Goal: Complete application form

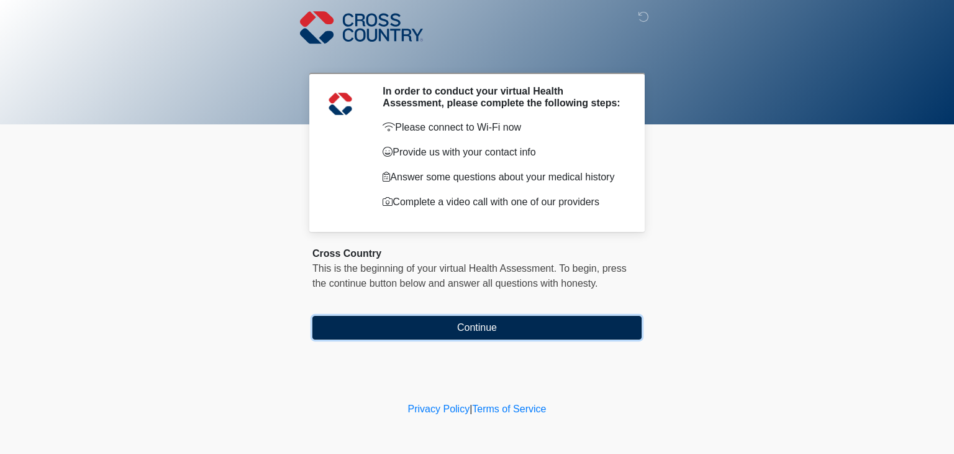
click at [482, 331] on button "Continue" at bounding box center [477, 328] width 329 height 24
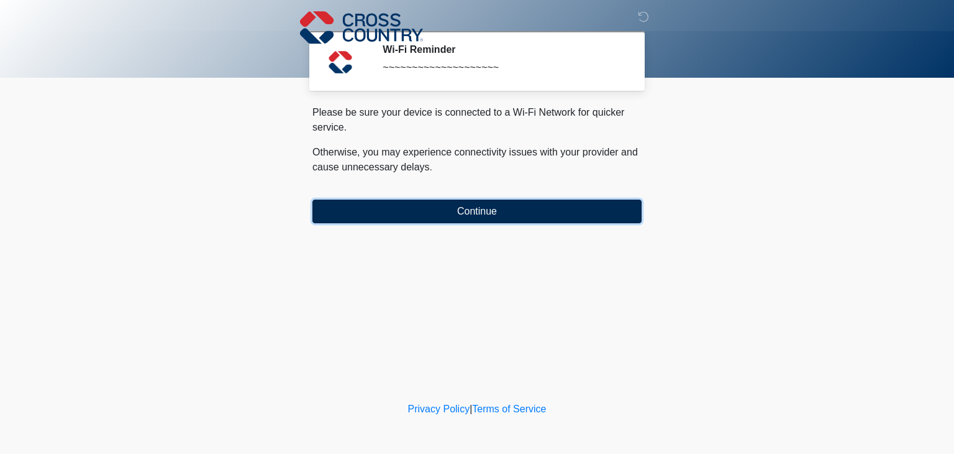
click at [466, 216] on button "Continue" at bounding box center [477, 211] width 329 height 24
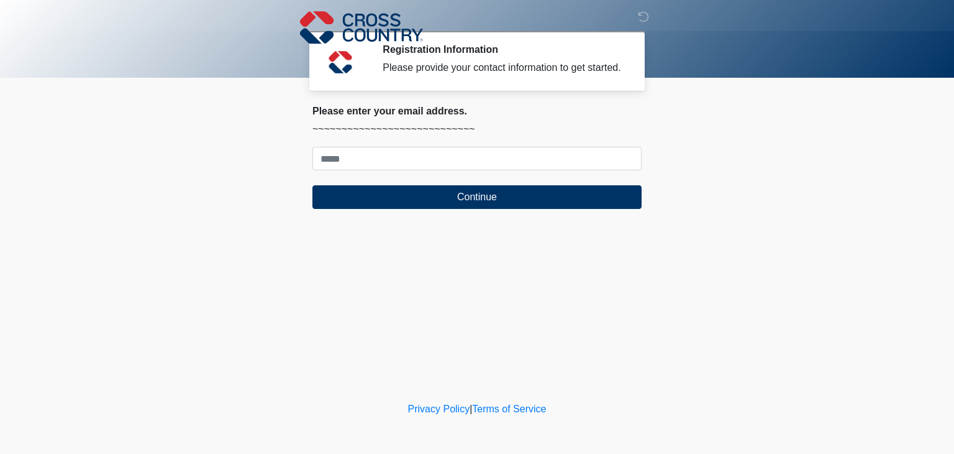
click at [459, 280] on div "‎ ‎ ‎ Registration Information Please provide your contact information to get s…" at bounding box center [477, 199] width 373 height 374
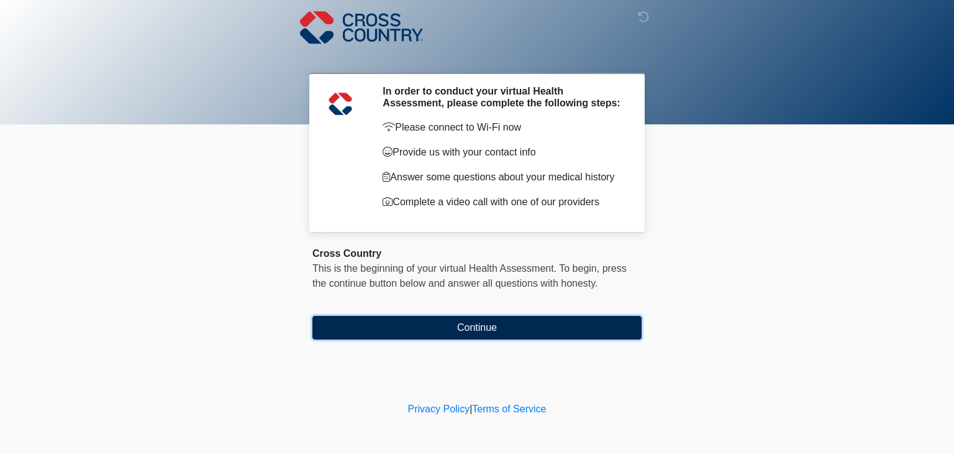
click at [483, 326] on button "Continue" at bounding box center [477, 328] width 329 height 24
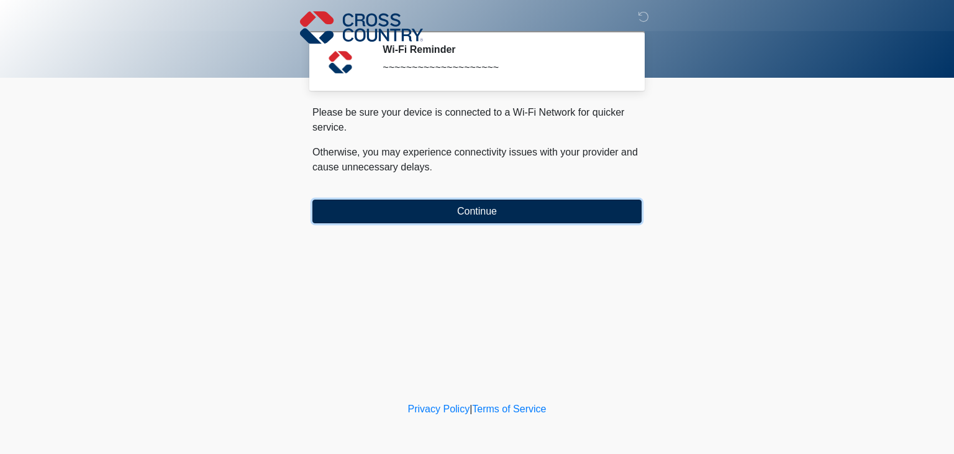
click at [481, 212] on button "Continue" at bounding box center [477, 211] width 329 height 24
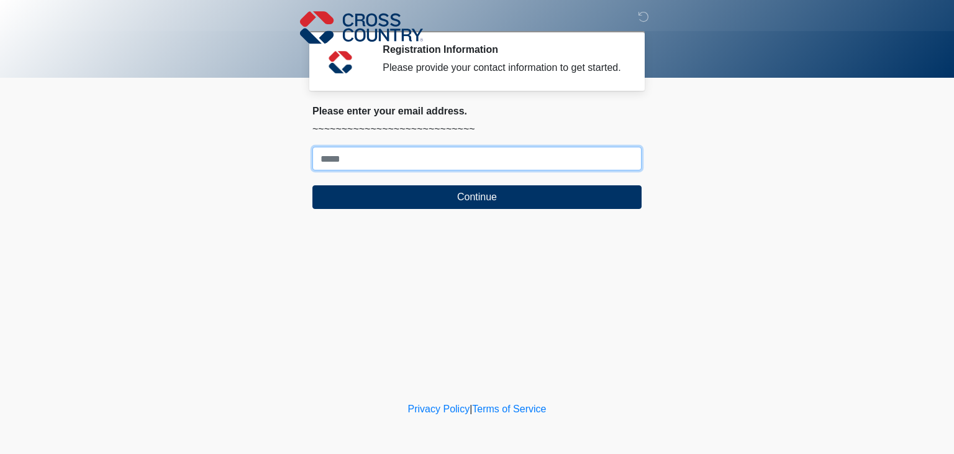
click at [372, 160] on input "Where should we email your response?" at bounding box center [477, 159] width 329 height 24
type input "**********"
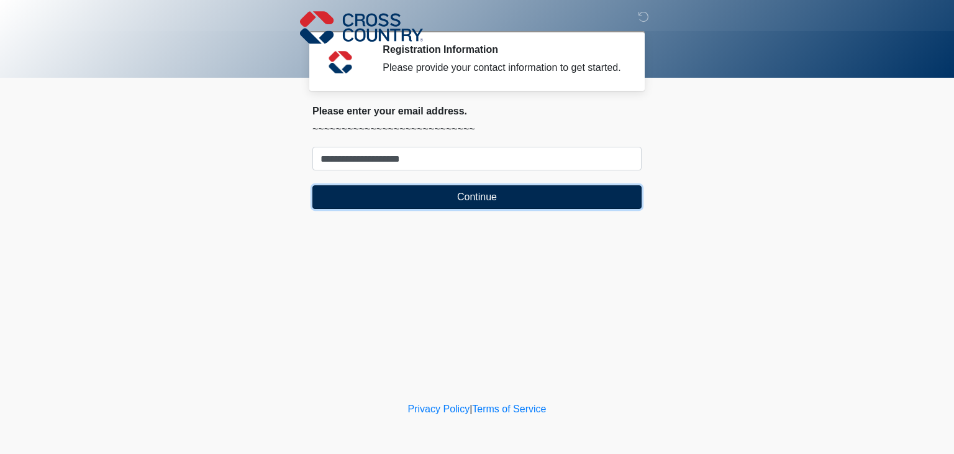
click at [477, 197] on button "Continue" at bounding box center [477, 197] width 329 height 24
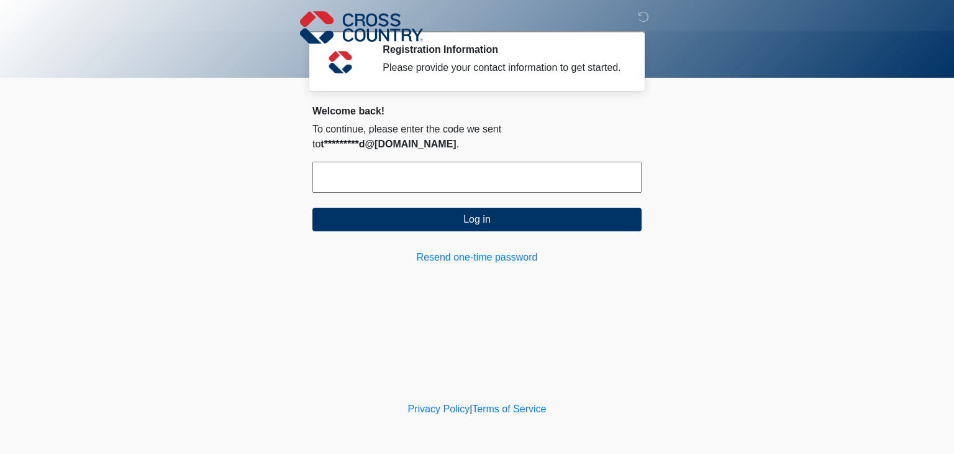
click at [355, 165] on input "text" at bounding box center [477, 177] width 329 height 31
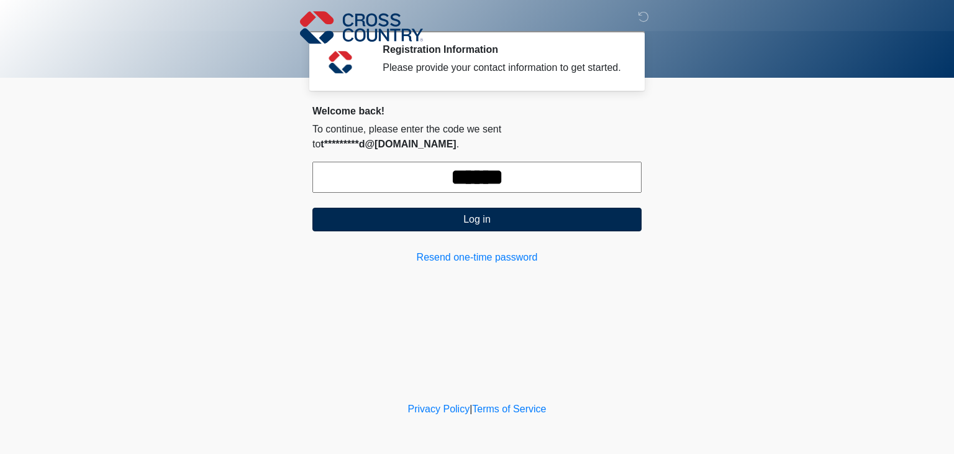
type input "******"
click at [454, 208] on button "Log in" at bounding box center [477, 220] width 329 height 24
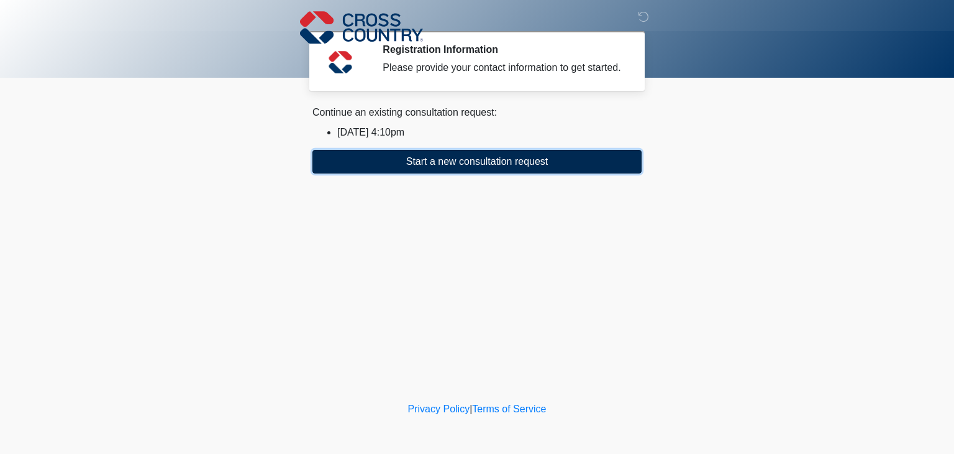
click at [480, 162] on button "Start a new consultation request" at bounding box center [477, 162] width 329 height 24
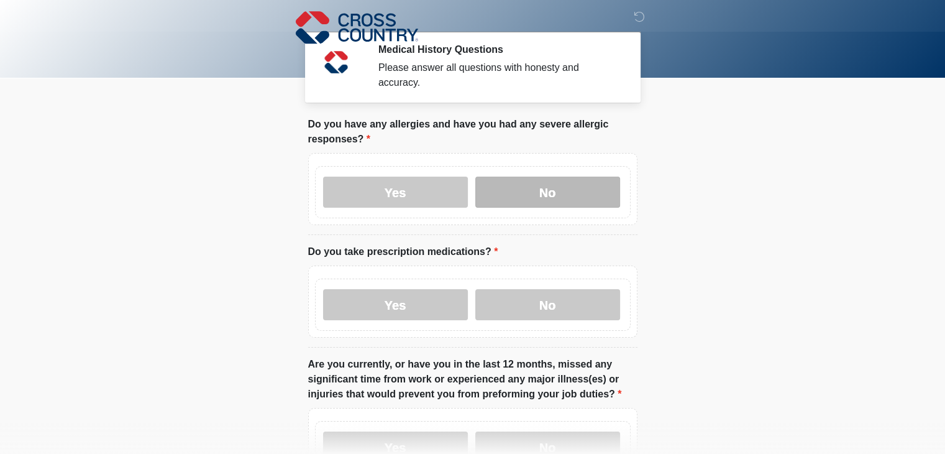
click at [565, 183] on label "No" at bounding box center [547, 191] width 145 height 31
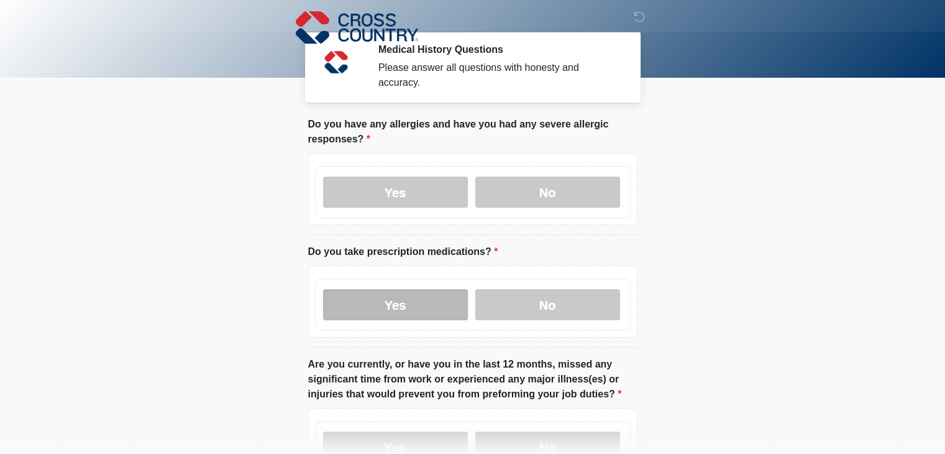
click at [413, 289] on label "Yes" at bounding box center [395, 304] width 145 height 31
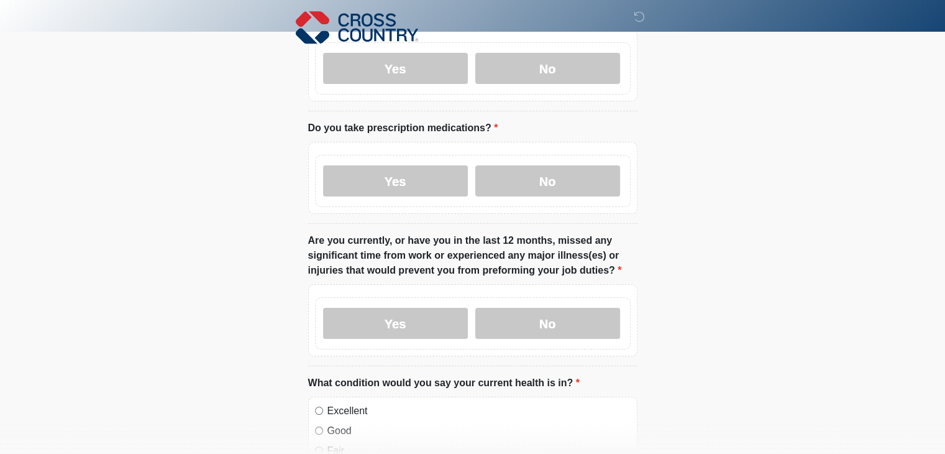
scroll to position [124, 0]
click at [535, 310] on label "No" at bounding box center [547, 322] width 145 height 31
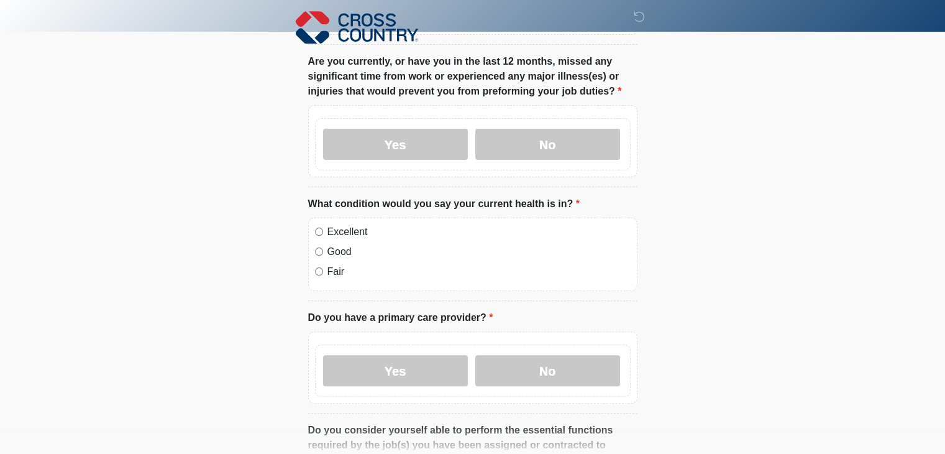
scroll to position [311, 0]
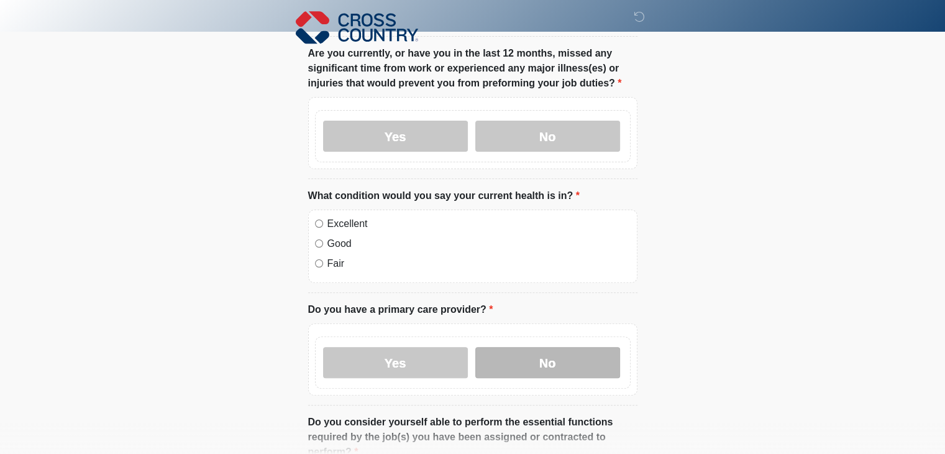
click at [519, 347] on label "No" at bounding box center [547, 362] width 145 height 31
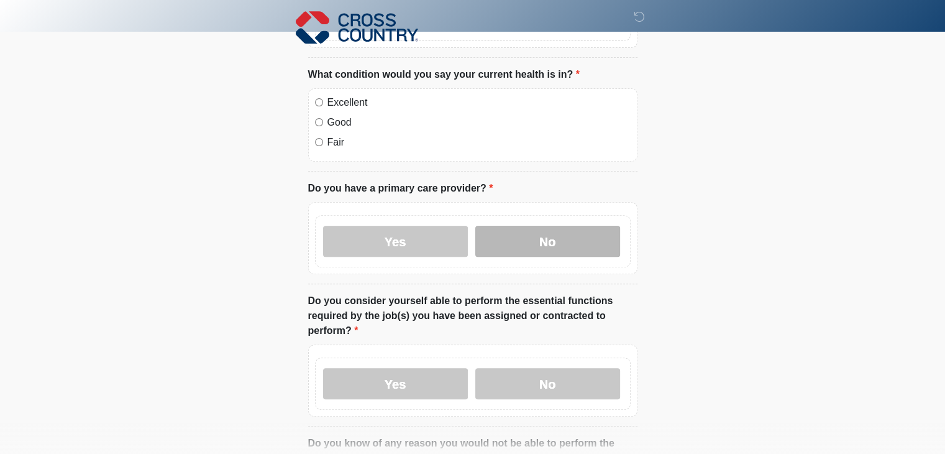
scroll to position [435, 0]
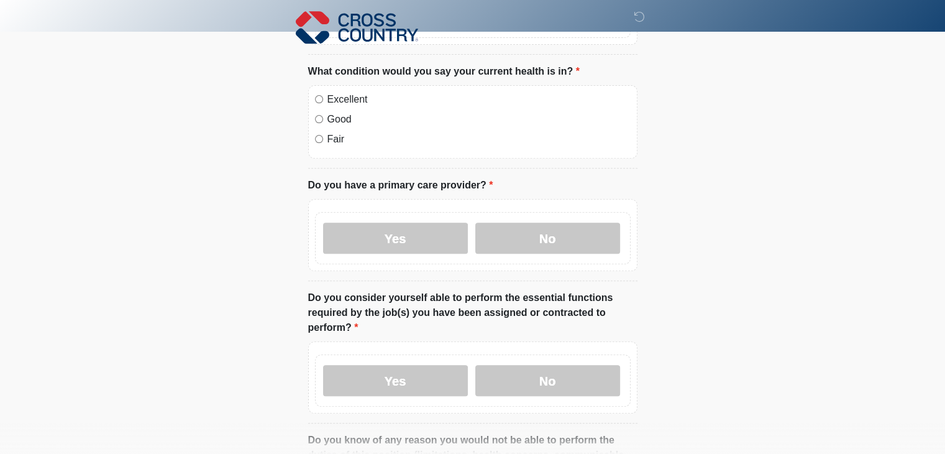
drag, startPoint x: 403, startPoint y: 362, endPoint x: 424, endPoint y: 335, distance: 34.9
click at [403, 365] on label "Yes" at bounding box center [395, 380] width 145 height 31
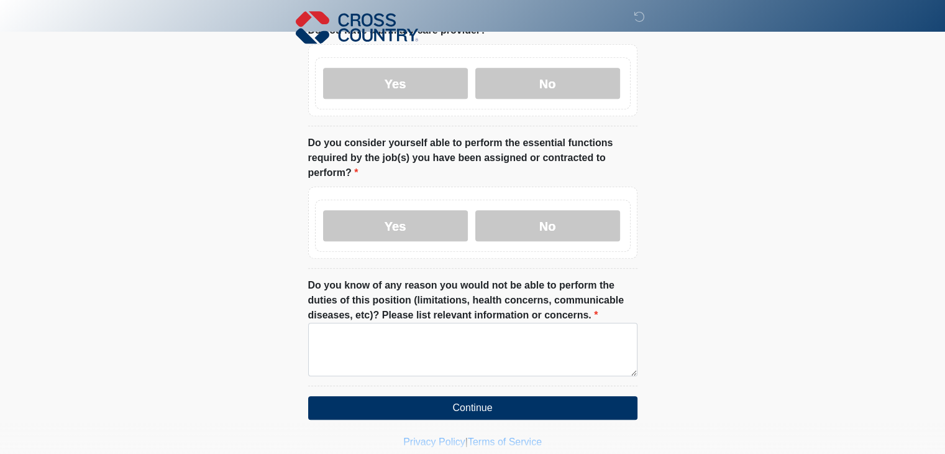
scroll to position [606, 0]
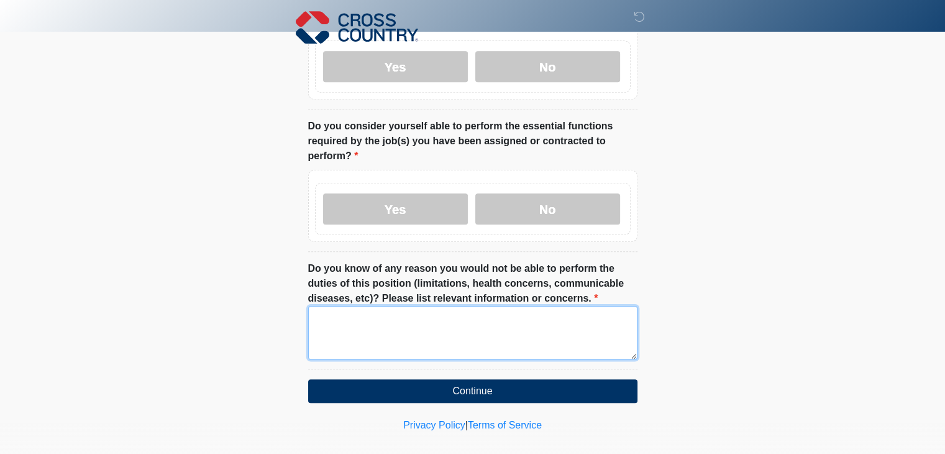
click at [390, 314] on textarea "Do you know of any reason you would not be able to perform the duties of this p…" at bounding box center [472, 332] width 329 height 53
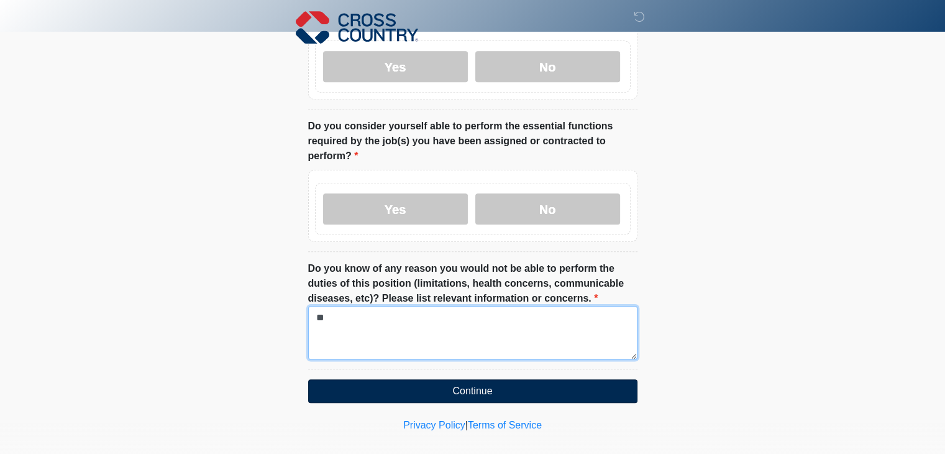
type textarea "**"
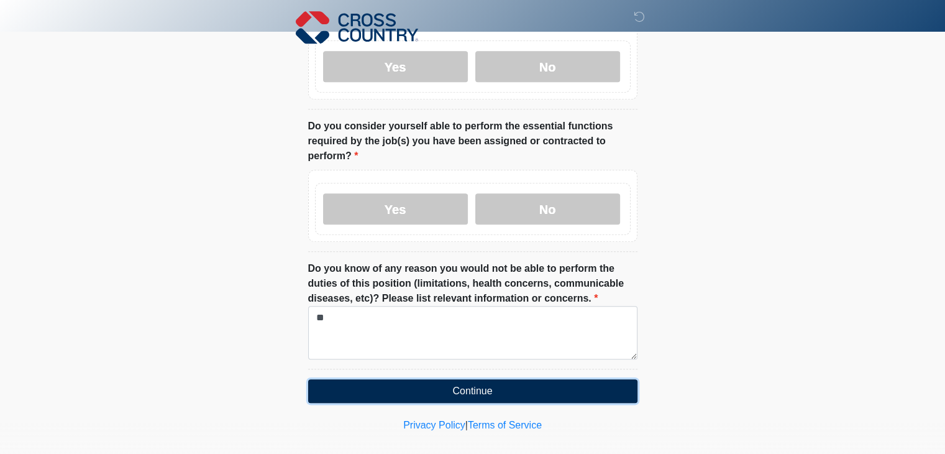
click at [483, 379] on button "Continue" at bounding box center [472, 391] width 329 height 24
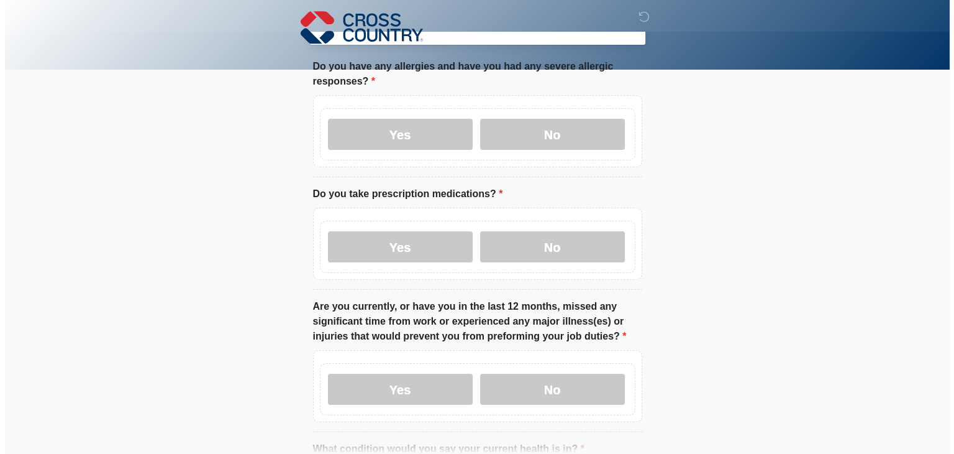
scroll to position [0, 0]
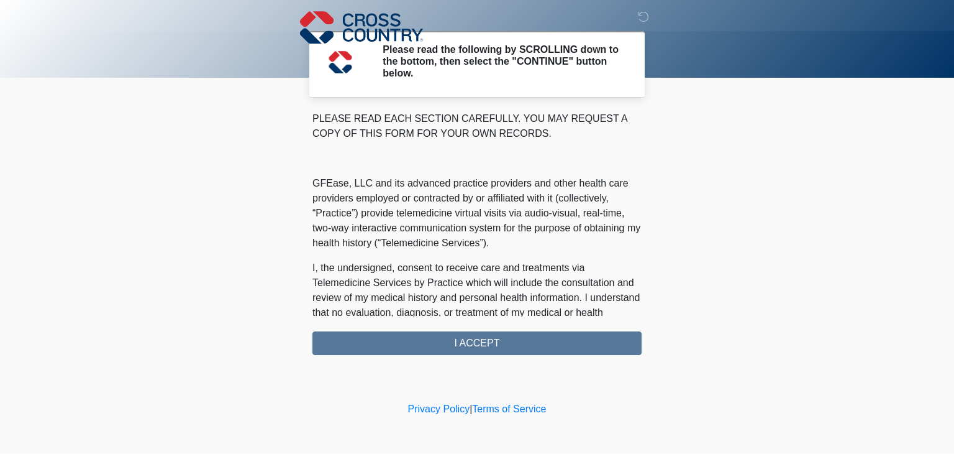
click at [477, 345] on div "PLEASE READ EACH SECTION CAREFULLY. YOU MAY REQUEST A COPY OF THIS FORM FOR YOU…" at bounding box center [477, 233] width 329 height 244
click at [473, 341] on div "PLEASE READ EACH SECTION CAREFULLY. YOU MAY REQUEST A COPY OF THIS FORM FOR YOU…" at bounding box center [477, 233] width 329 height 244
click at [467, 343] on div "PLEASE READ EACH SECTION CAREFULLY. YOU MAY REQUEST A COPY OF THIS FORM FOR YOU…" at bounding box center [477, 233] width 329 height 244
click at [469, 343] on div "PLEASE READ EACH SECTION CAREFULLY. YOU MAY REQUEST A COPY OF THIS FORM FOR YOU…" at bounding box center [477, 233] width 329 height 244
click at [469, 342] on div "PLEASE READ EACH SECTION CAREFULLY. YOU MAY REQUEST A COPY OF THIS FORM FOR YOU…" at bounding box center [477, 233] width 329 height 244
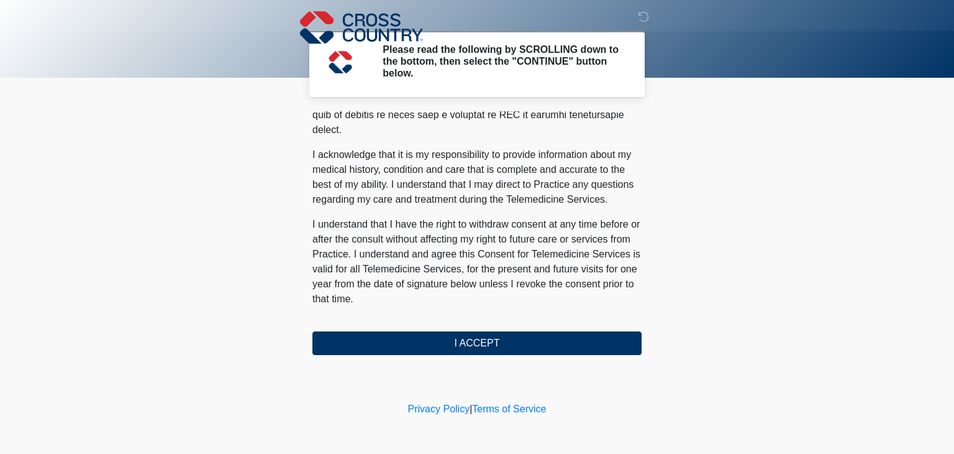
scroll to position [788, 0]
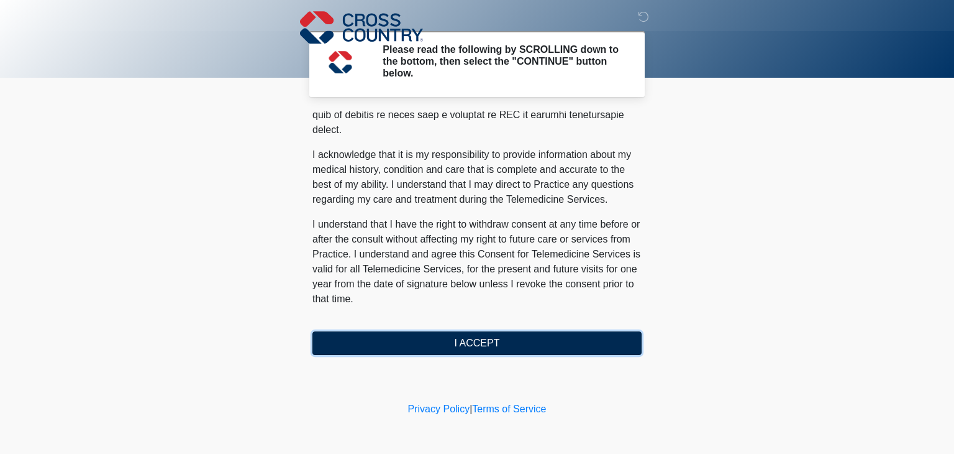
click at [470, 343] on button "I ACCEPT" at bounding box center [477, 343] width 329 height 24
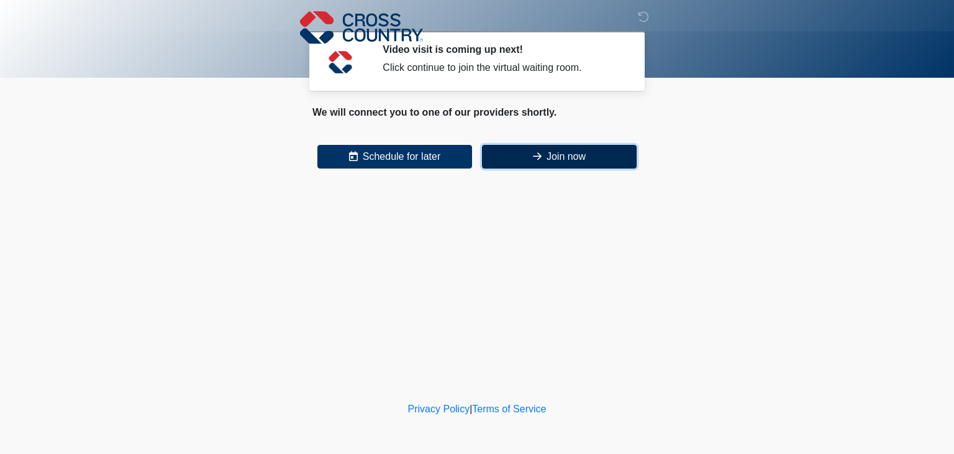
click at [555, 152] on button "Join now" at bounding box center [559, 157] width 155 height 24
